Goal: Task Accomplishment & Management: Use online tool/utility

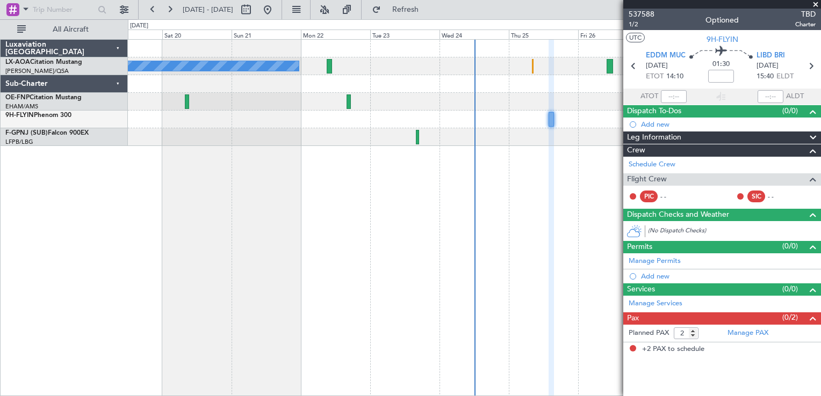
click at [818, 3] on span at bounding box center [815, 5] width 11 height 10
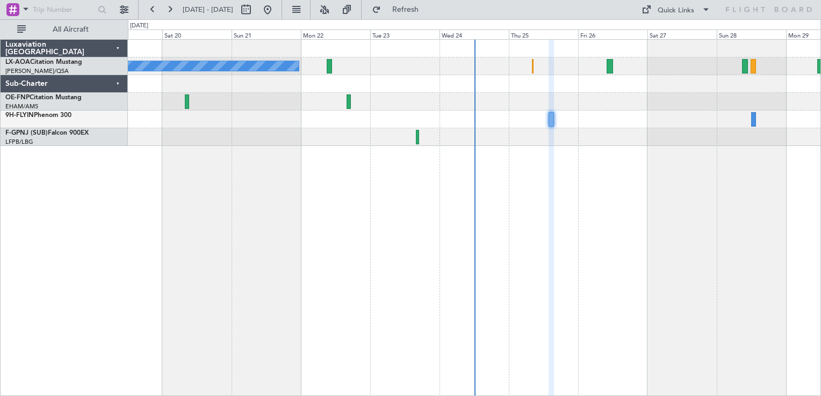
type input "0"
